Goal: Navigation & Orientation: Find specific page/section

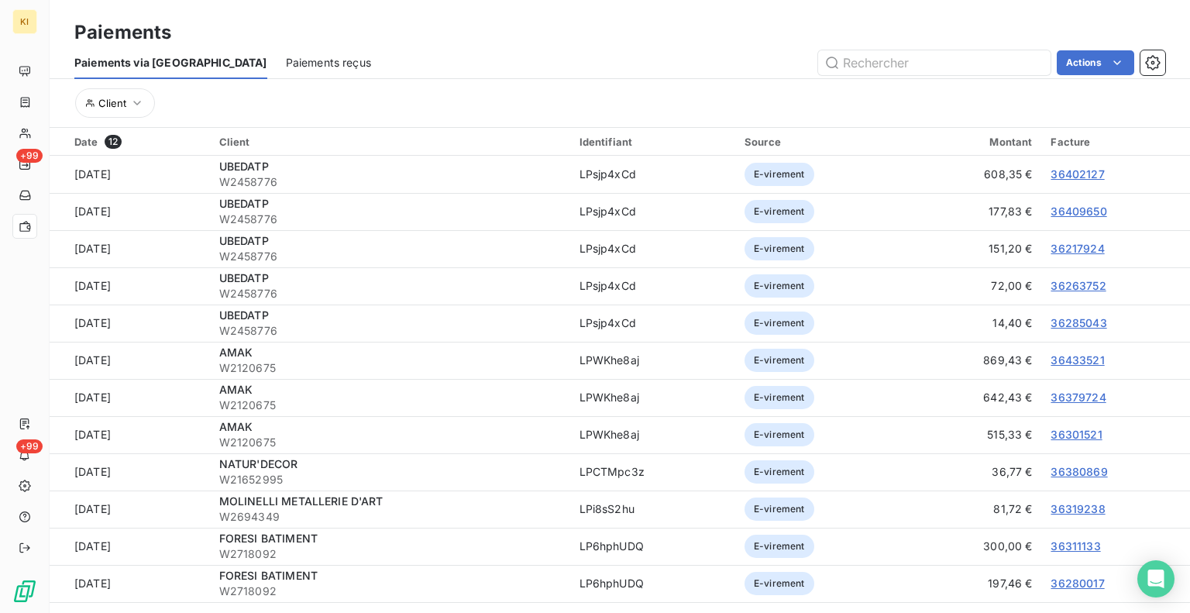
scroll to position [53, 0]
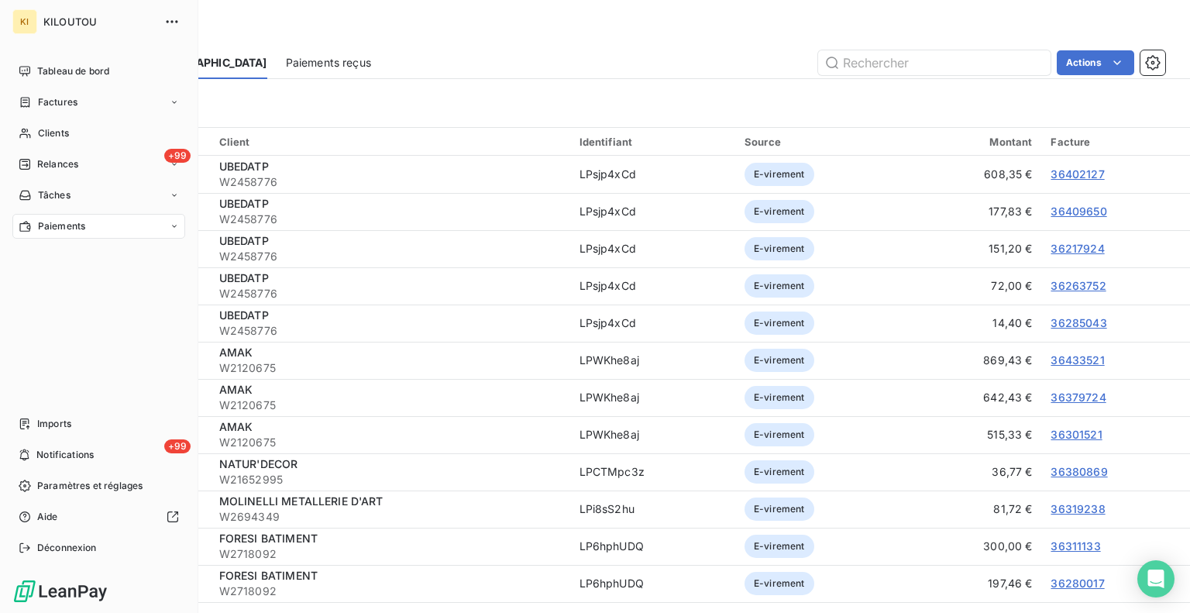
click at [19, 29] on div "KI" at bounding box center [24, 21] width 25 height 25
click at [26, 78] on div "Tableau de bord" at bounding box center [98, 71] width 173 height 25
